Goal: Task Accomplishment & Management: Use online tool/utility

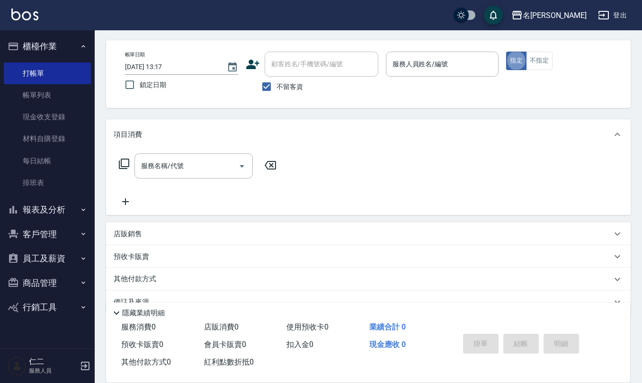
scroll to position [55, 0]
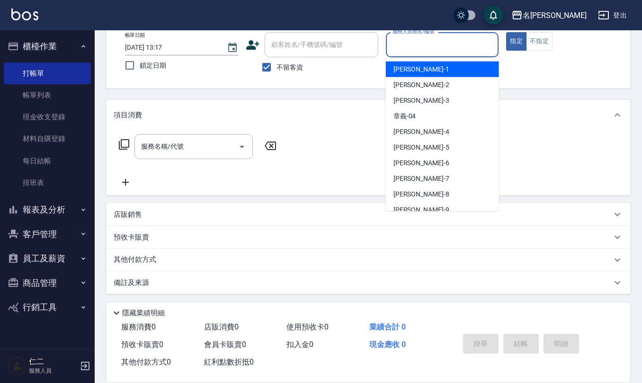
click at [402, 48] on input "服務人員姓名/編號" at bounding box center [442, 44] width 105 height 17
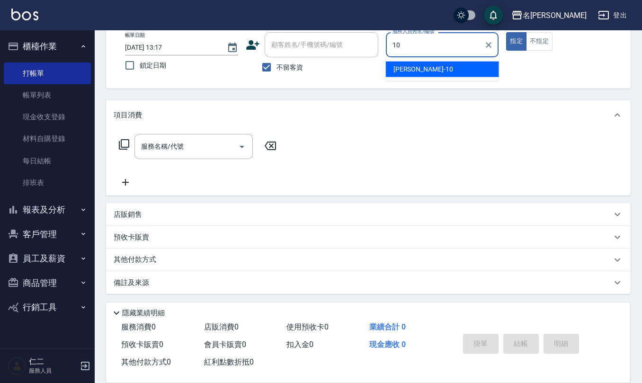
type input "[PERSON_NAME]-10"
type button "true"
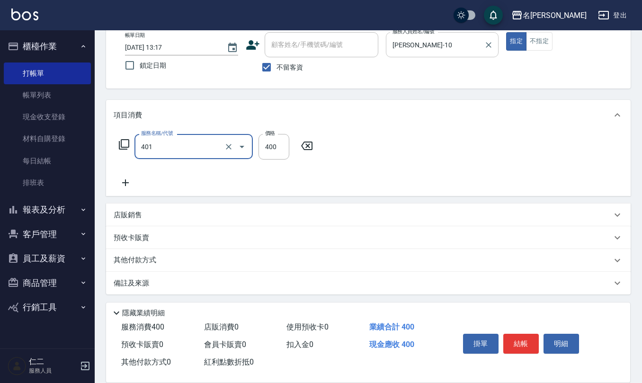
type input "剪髮(401)"
type input "405"
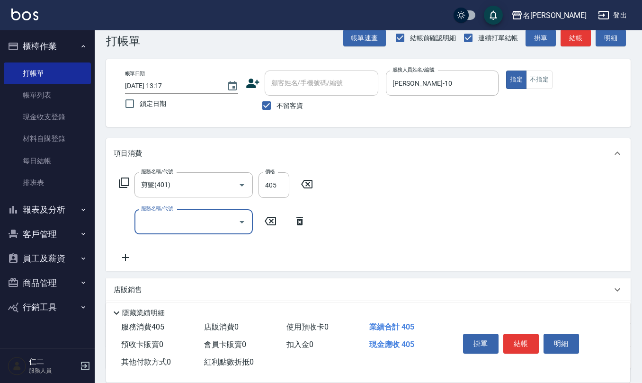
scroll to position [0, 0]
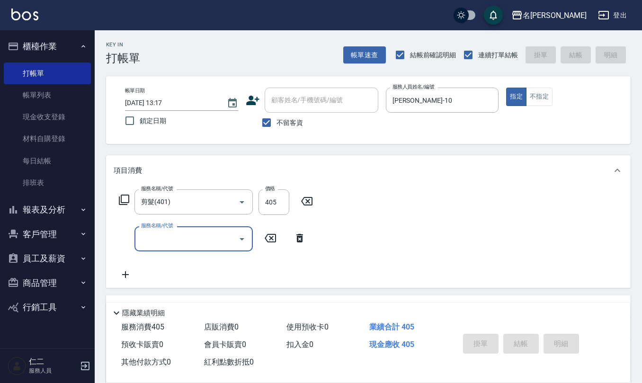
type input "[DATE] 15:28"
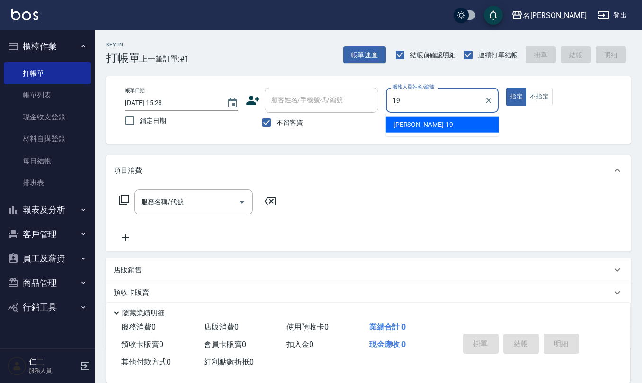
type input "[PERSON_NAME]-19"
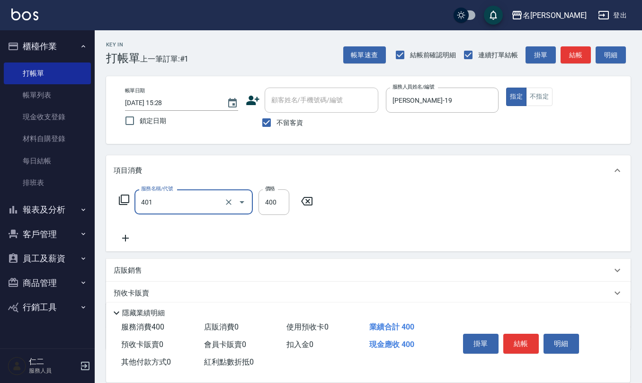
type input "剪髮(401)"
type input "500"
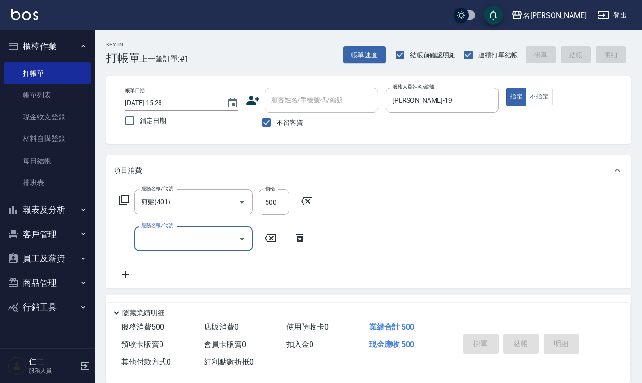
type input "[DATE] 15:29"
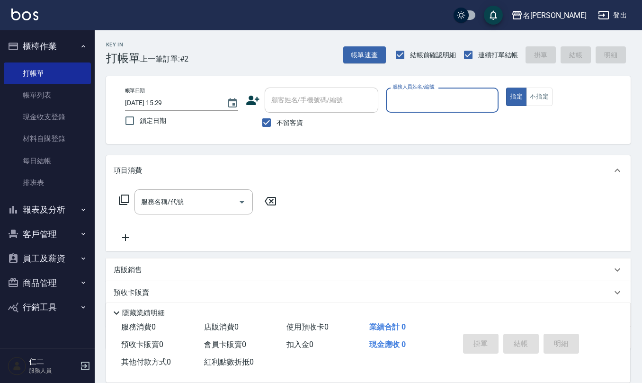
click at [57, 211] on button "報表及分析" at bounding box center [47, 209] width 87 height 25
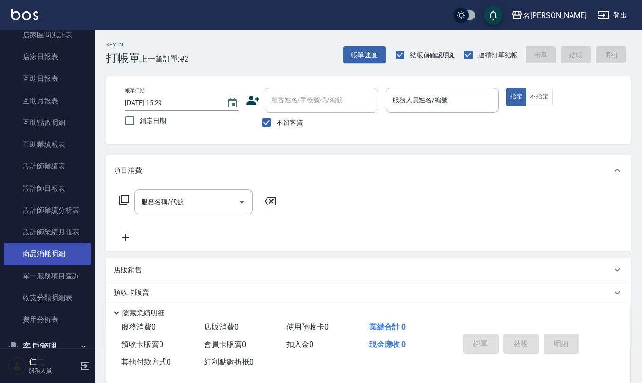
scroll to position [252, 0]
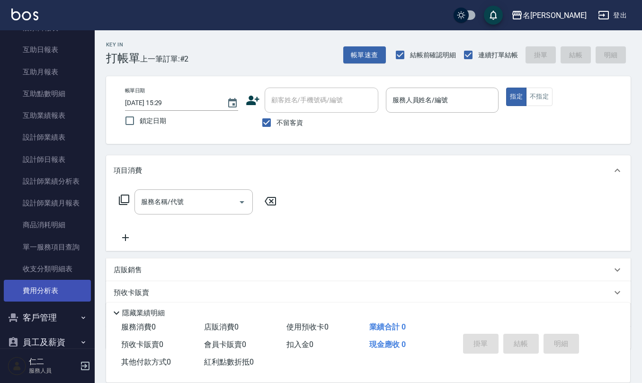
click at [65, 283] on link "費用分析表" at bounding box center [47, 291] width 87 height 22
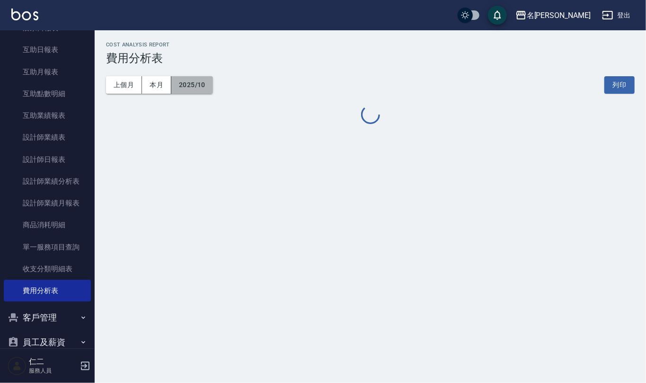
click at [188, 88] on button "2025/10" at bounding box center [192, 85] width 42 height 18
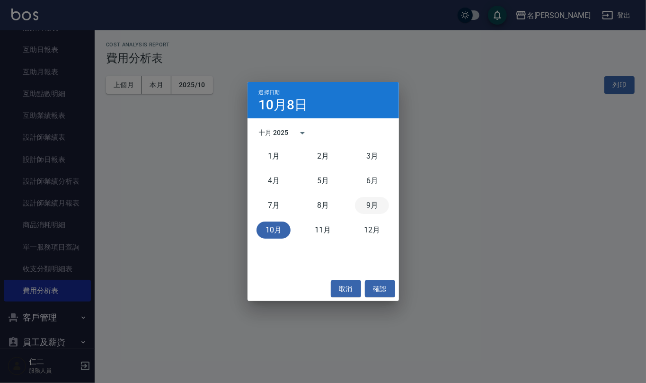
click at [367, 208] on button "9月" at bounding box center [372, 205] width 34 height 17
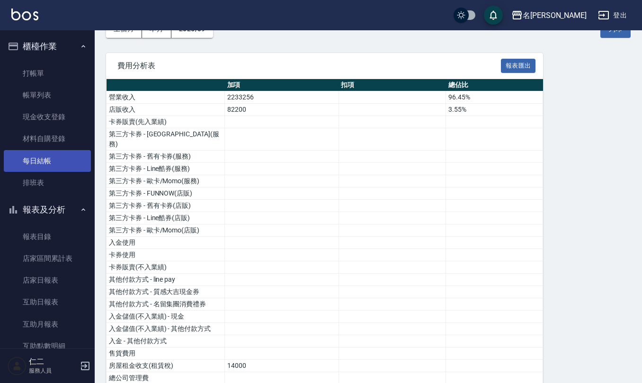
click at [55, 165] on link "每日結帳" at bounding box center [47, 161] width 87 height 22
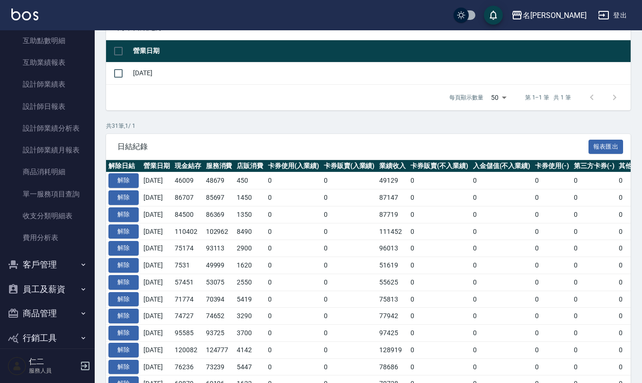
scroll to position [318, 0]
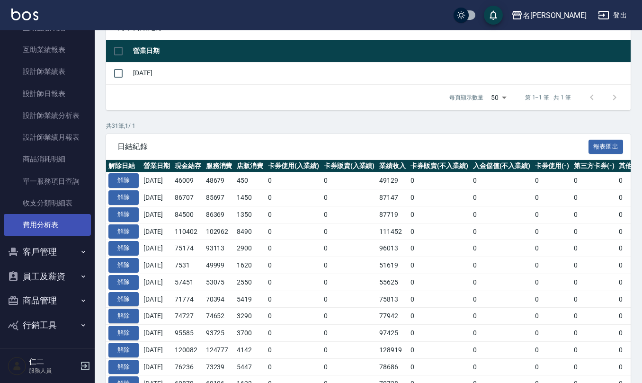
click at [61, 228] on link "費用分析表" at bounding box center [47, 225] width 87 height 22
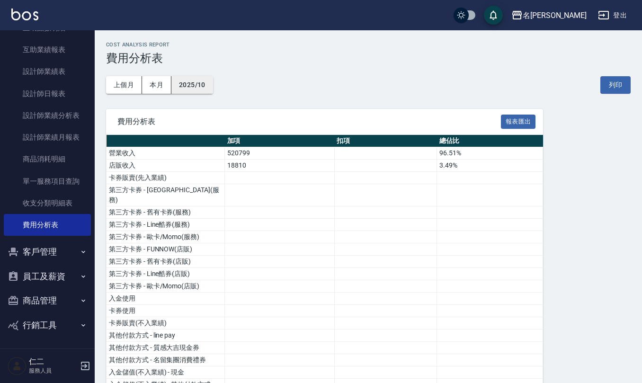
click at [191, 84] on button "2025/10" at bounding box center [192, 85] width 42 height 18
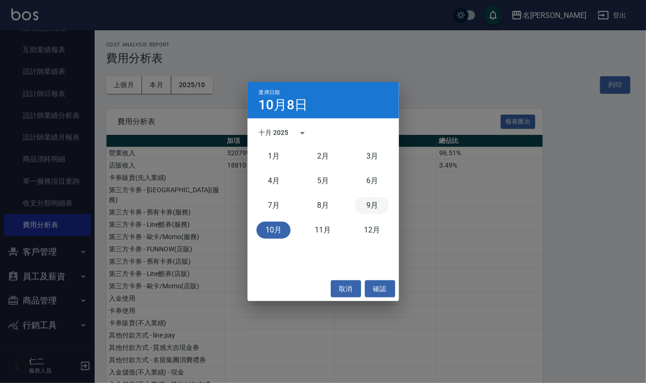
click at [368, 206] on button "9月" at bounding box center [372, 205] width 34 height 17
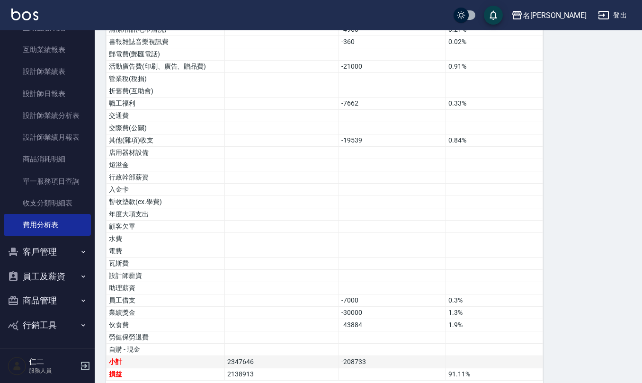
scroll to position [498, 0]
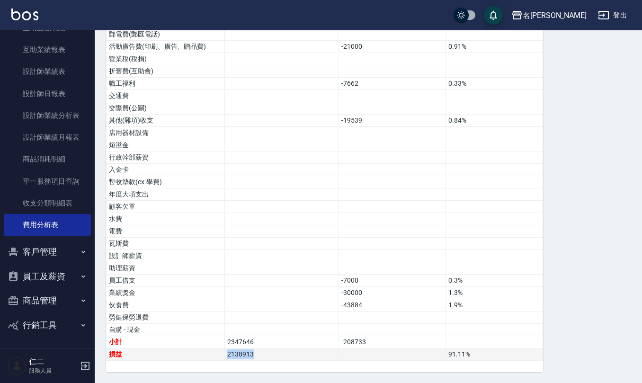
drag, startPoint x: 256, startPoint y: 356, endPoint x: 226, endPoint y: 355, distance: 30.3
click at [225, 354] on td "2138913" at bounding box center [282, 354] width 114 height 12
copy td "2138913"
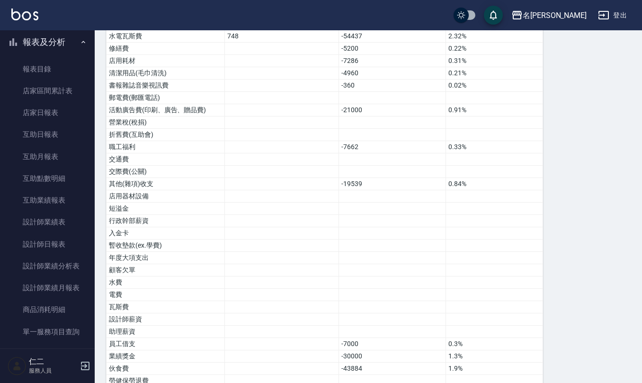
scroll to position [65, 0]
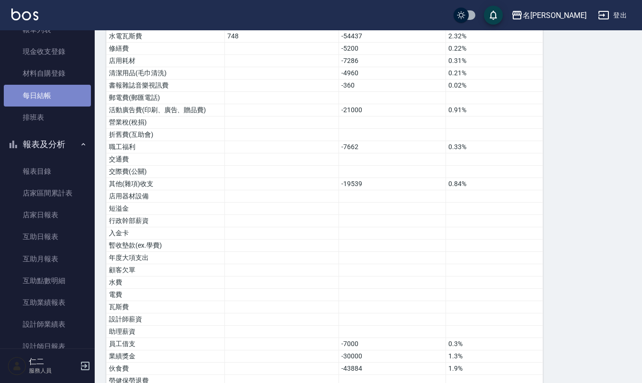
click at [51, 91] on link "每日結帳" at bounding box center [47, 96] width 87 height 22
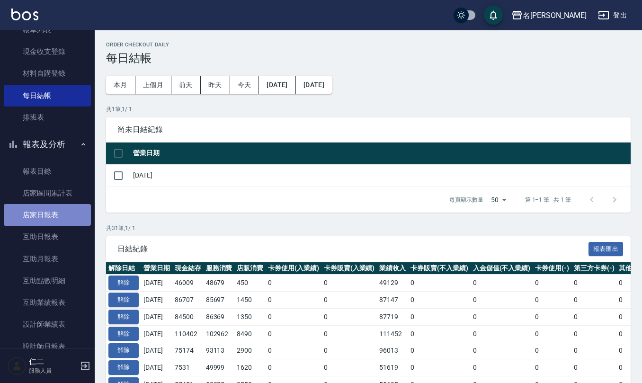
click at [57, 208] on link "店家日報表" at bounding box center [47, 215] width 87 height 22
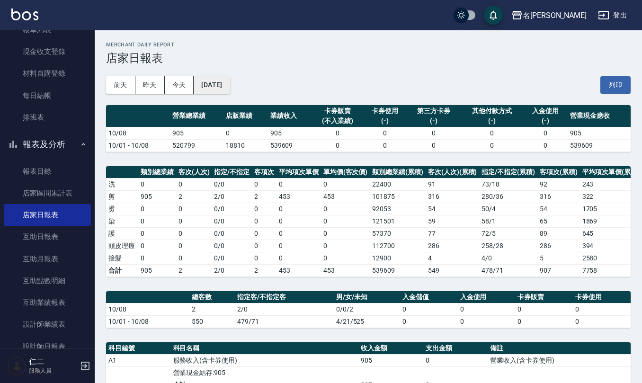
click at [230, 81] on button "[DATE]" at bounding box center [212, 85] width 36 height 18
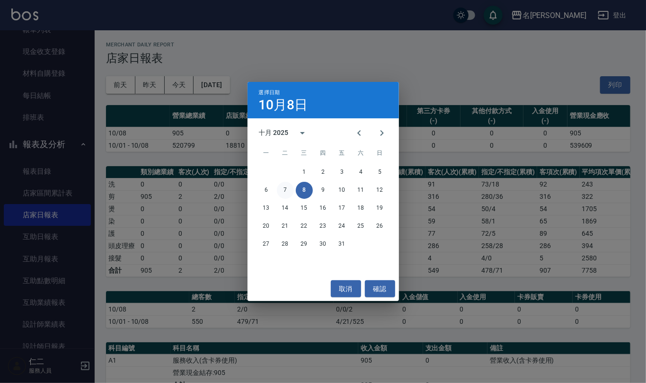
click at [290, 189] on button "7" at bounding box center [285, 190] width 17 height 17
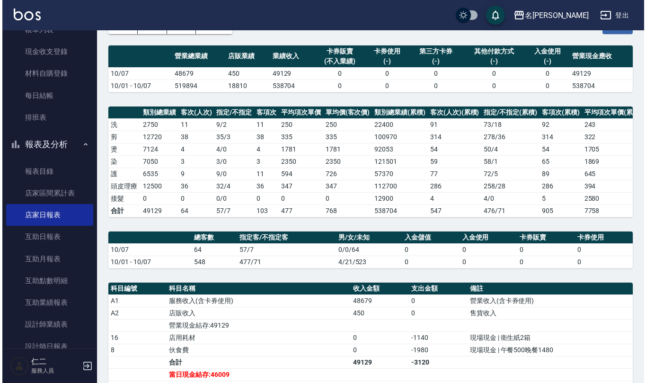
scroll to position [18, 0]
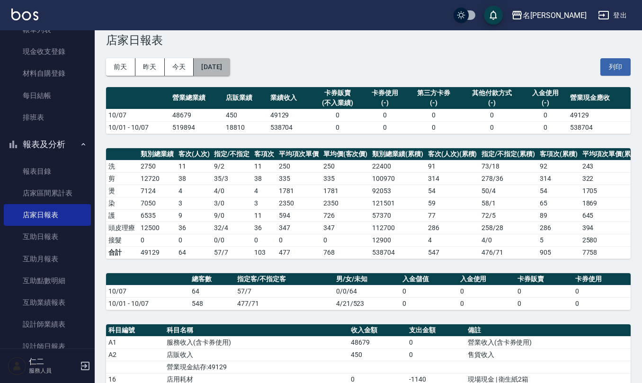
click at [226, 67] on button "[DATE]" at bounding box center [212, 67] width 36 height 18
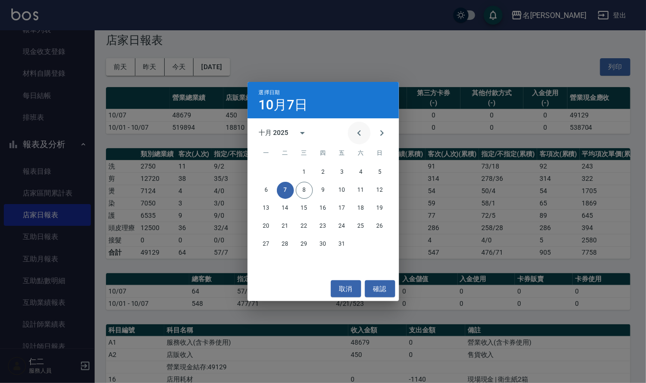
click at [357, 127] on icon "Previous month" at bounding box center [359, 132] width 11 height 11
click at [283, 249] on button "30" at bounding box center [285, 244] width 17 height 17
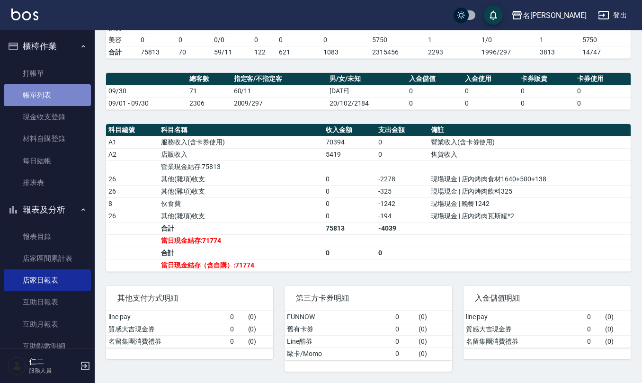
click at [63, 98] on link "帳單列表" at bounding box center [47, 95] width 87 height 22
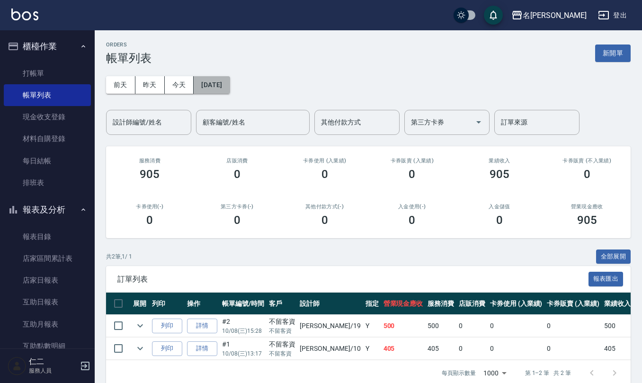
click at [208, 84] on button "[DATE]" at bounding box center [212, 85] width 36 height 18
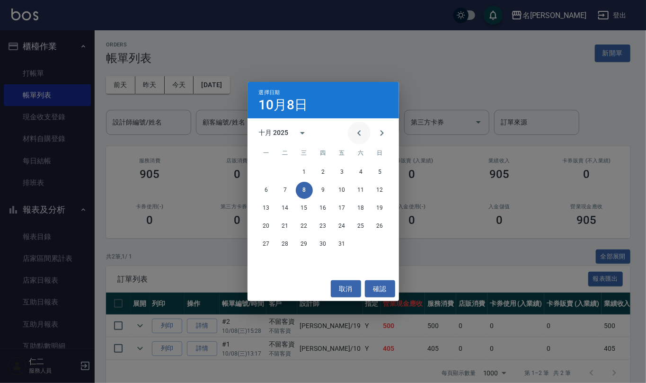
click at [361, 133] on icon "Previous month" at bounding box center [359, 132] width 11 height 11
click at [282, 245] on button "30" at bounding box center [285, 244] width 17 height 17
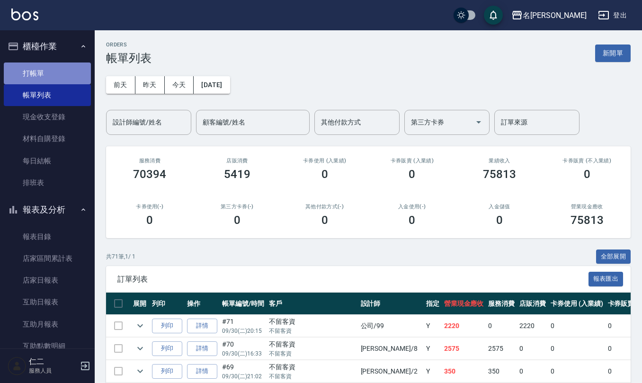
click at [61, 71] on link "打帳單" at bounding box center [47, 74] width 87 height 22
